Goal: Navigation & Orientation: Find specific page/section

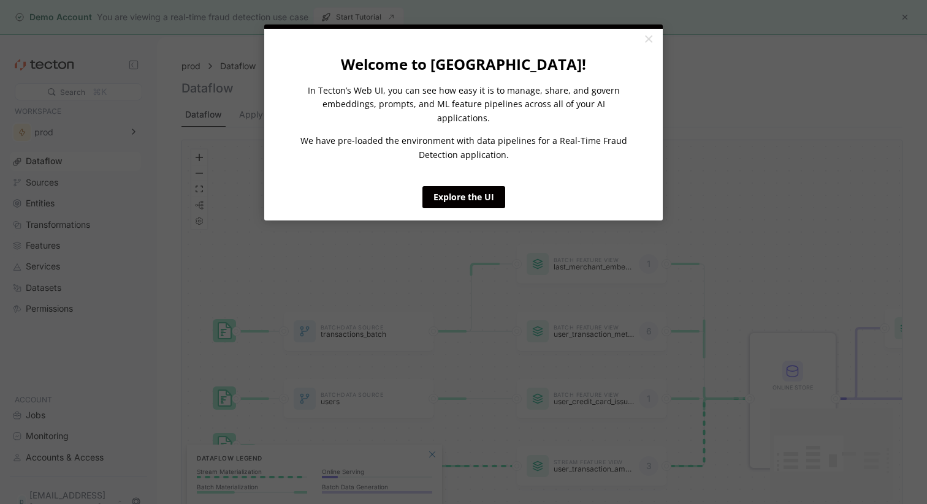
click at [439, 171] on div "Explore the UI" at bounding box center [463, 189] width 332 height 37
click at [443, 186] on link "Explore the UI" at bounding box center [463, 197] width 83 height 22
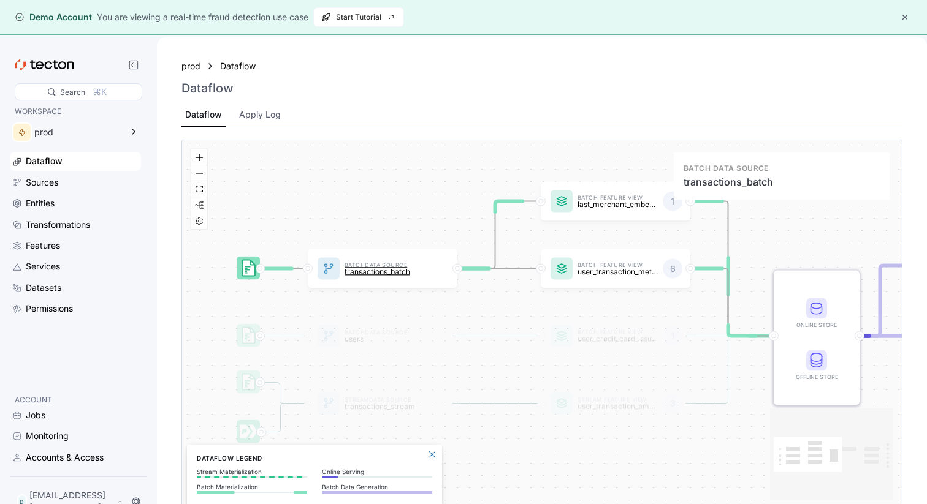
click at [370, 275] on p "transactions_batch" at bounding box center [384, 272] width 80 height 8
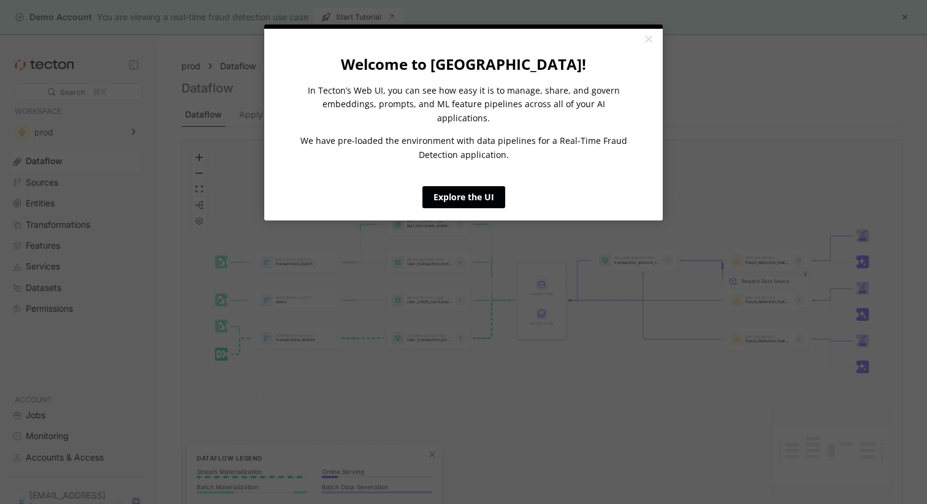
click at [456, 189] on link "Explore the UI" at bounding box center [463, 197] width 83 height 22
